Goal: Information Seeking & Learning: Find specific fact

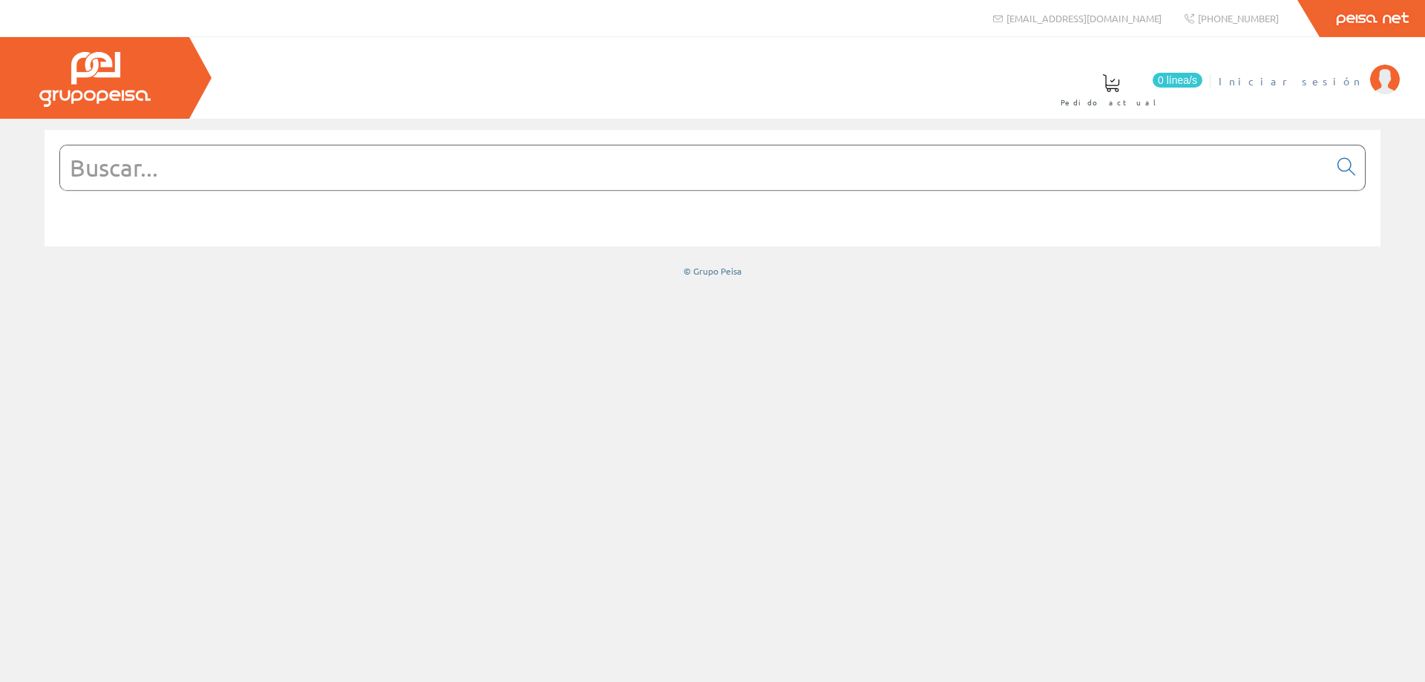
click at [1309, 73] on span "Iniciar sesión" at bounding box center [1291, 80] width 144 height 15
click at [125, 165] on input "text" at bounding box center [694, 167] width 1268 height 45
paste input "PERFIL EMPORAR 24.6X14 7X2000 ALUMINIO"
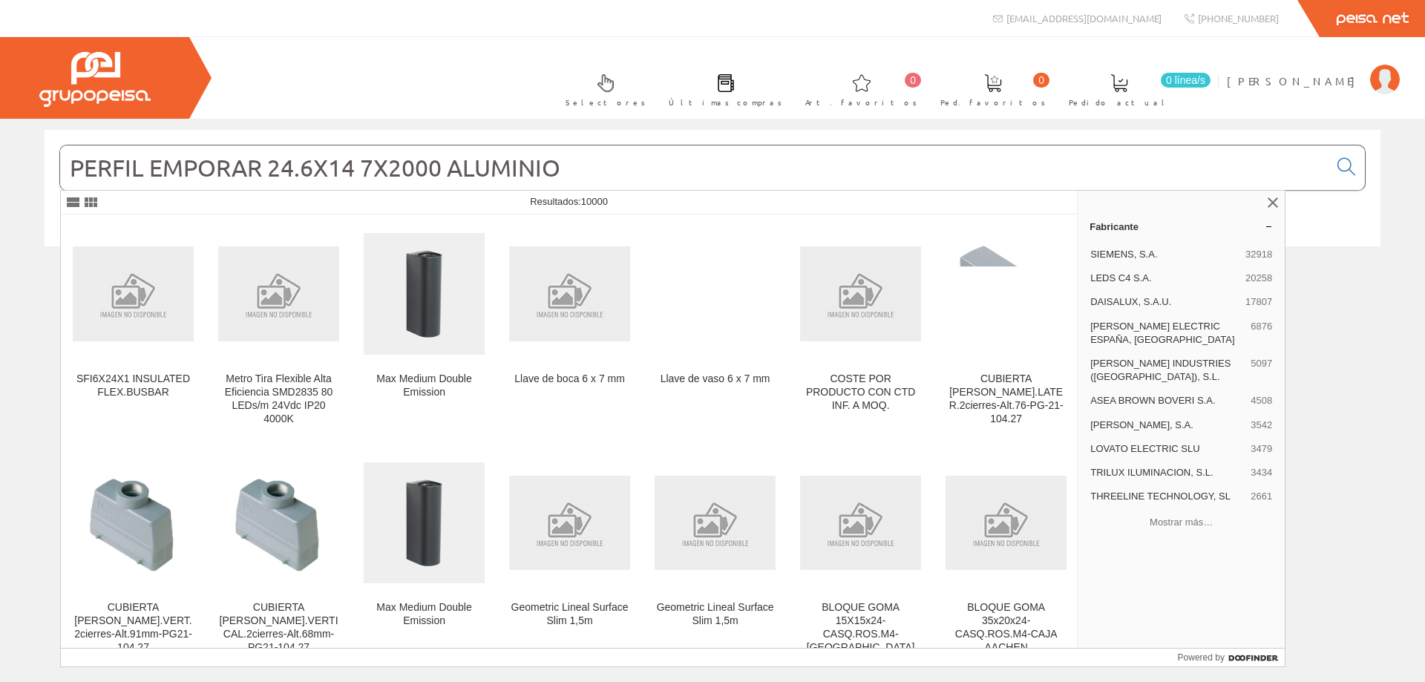
type input "PERFIL EMPORAR 24.6X14 7X2000 ALUMINIO"
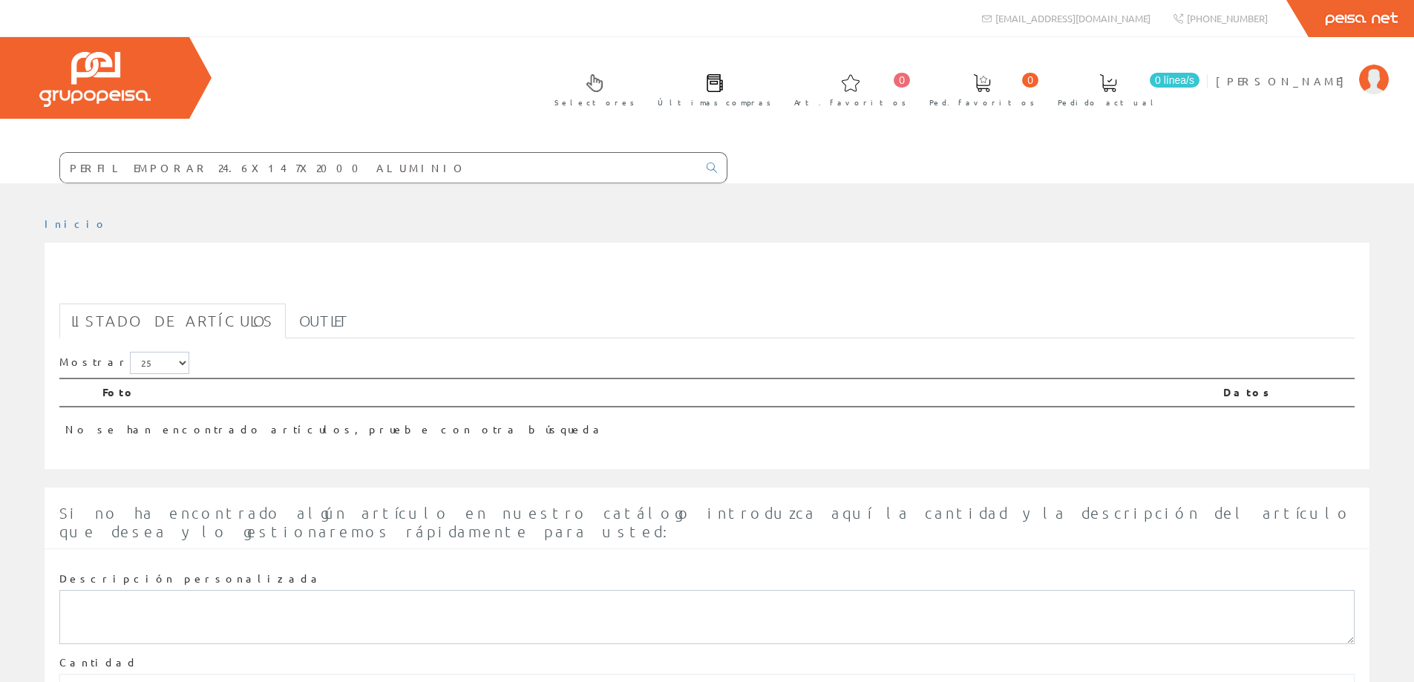
click at [134, 166] on input "PERFIL EMPORAR 24.6X14 7X2000 ALUMINIO" at bounding box center [379, 168] width 638 height 30
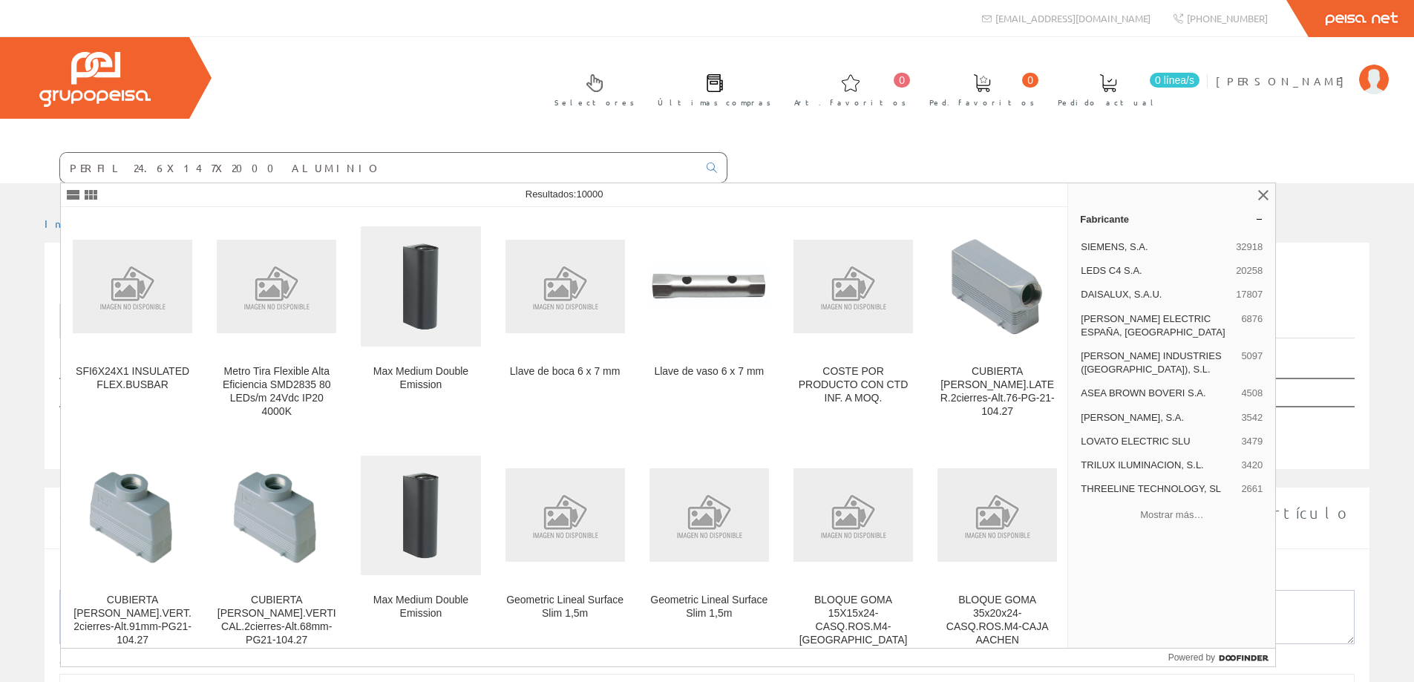
type input "PERFIL 24.6X14 7X2000 ALUMINIO"
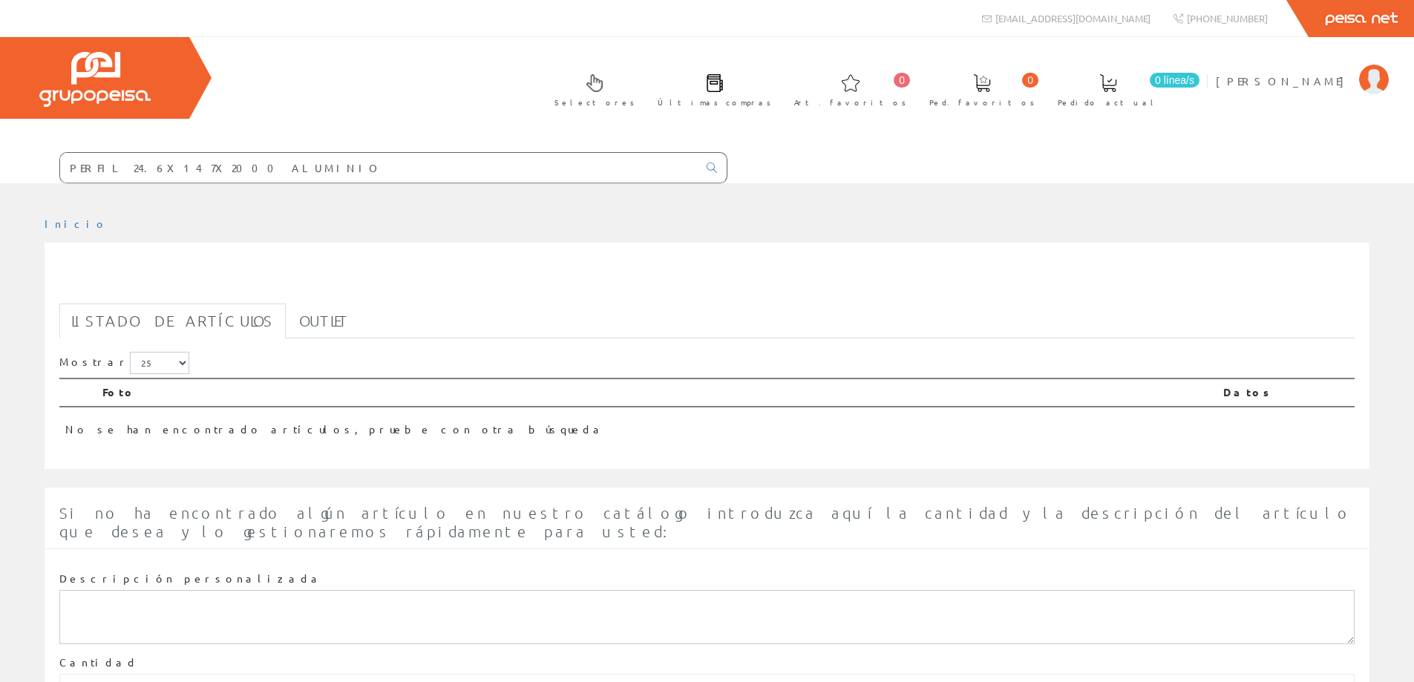
drag, startPoint x: 186, startPoint y: 166, endPoint x: 103, endPoint y: 167, distance: 82.4
click at [103, 167] on input "PERFIL 24.6X14 7X2000 ALUMINIO" at bounding box center [379, 168] width 638 height 30
type input "PERFILALUMINIO"
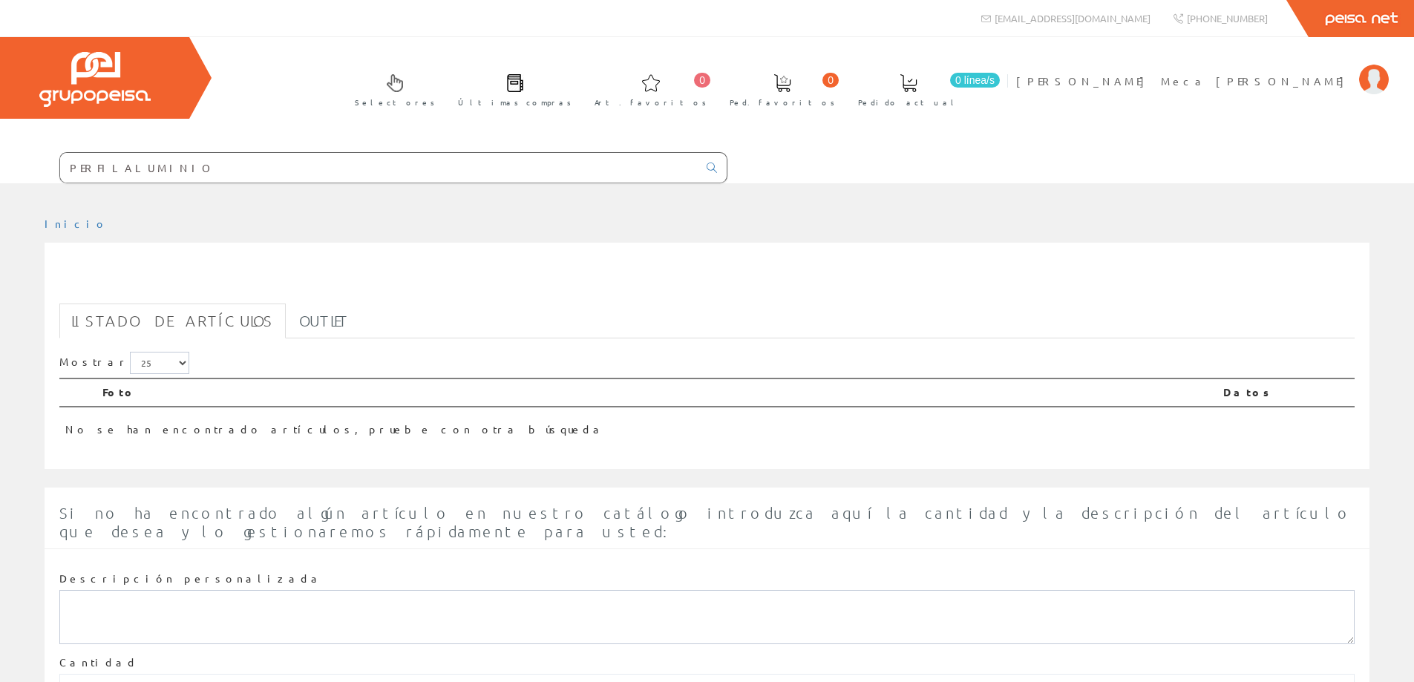
click at [98, 168] on input "PERFILALUMINIO" at bounding box center [379, 168] width 638 height 30
click at [99, 167] on input "PERFILALUMINIO" at bounding box center [379, 168] width 638 height 30
click at [104, 164] on input "PERFILALUMINIO" at bounding box center [379, 168] width 638 height 30
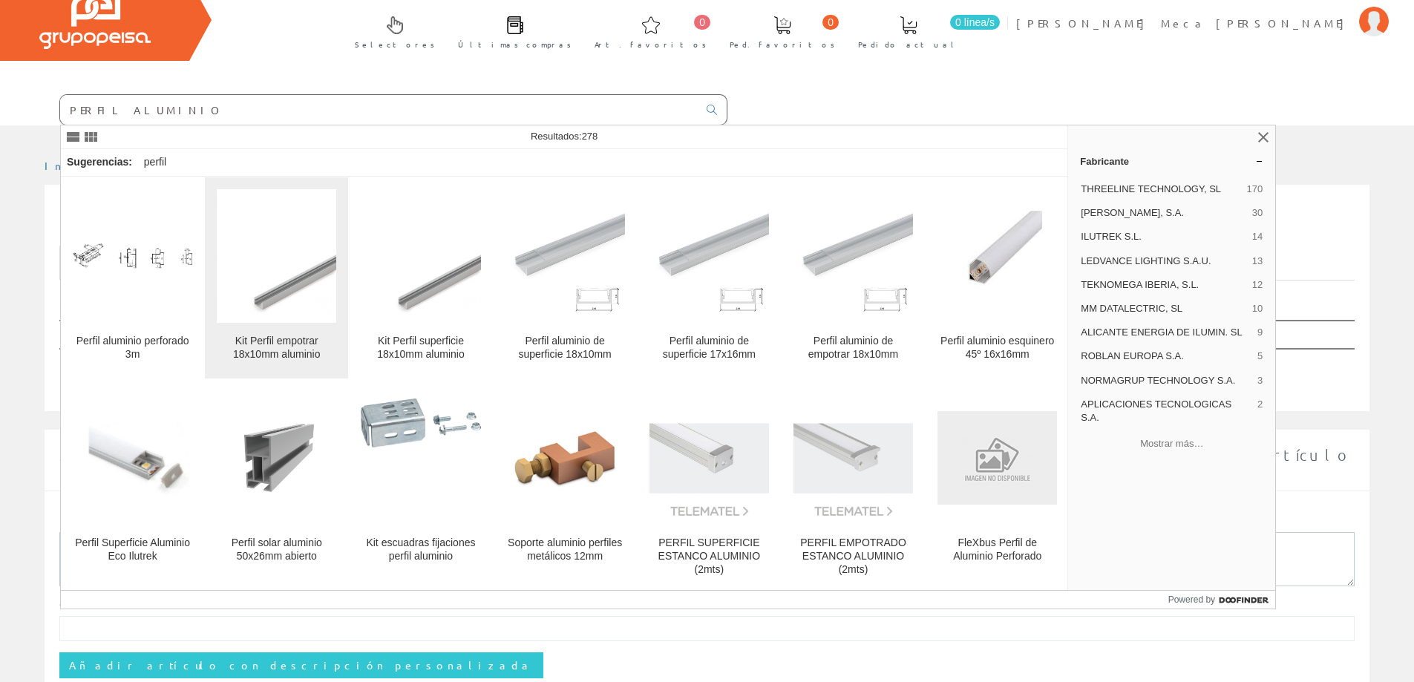
scroll to position [74, 0]
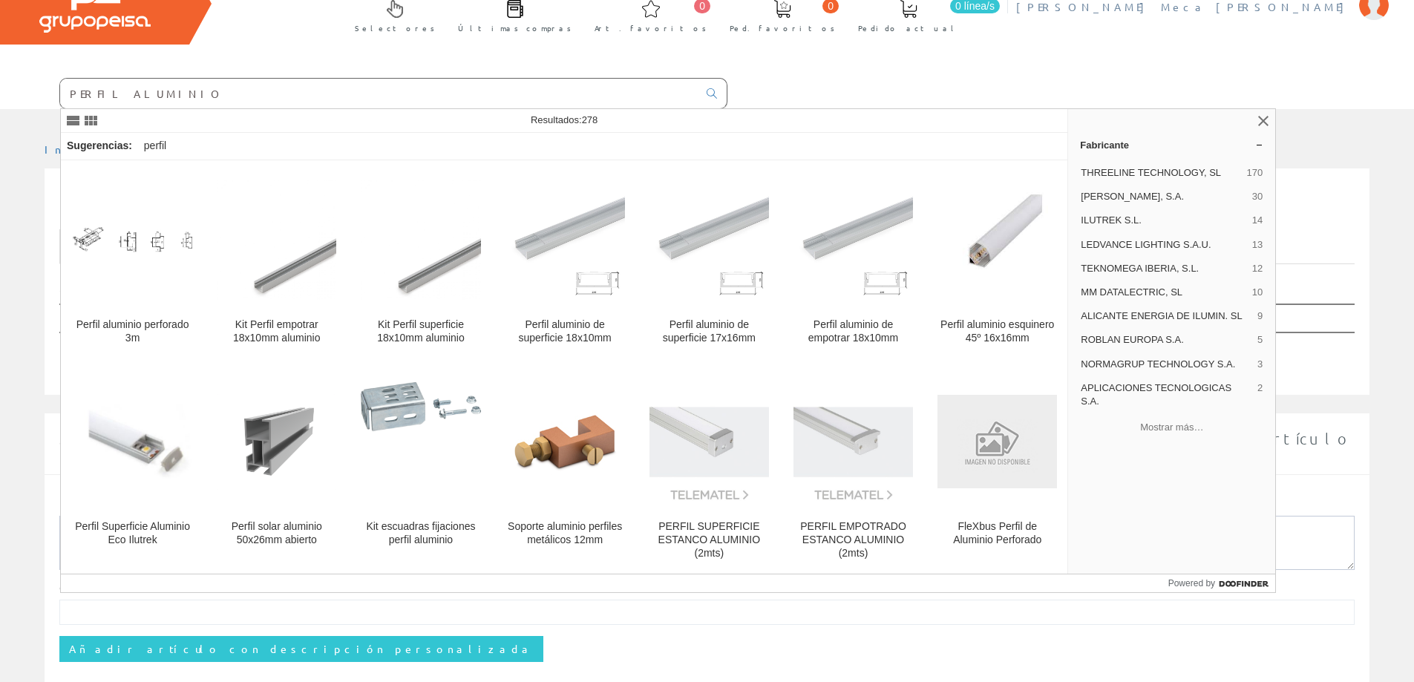
type input "PERFIL ALUMINIO"
